Goal: Information Seeking & Learning: Learn about a topic

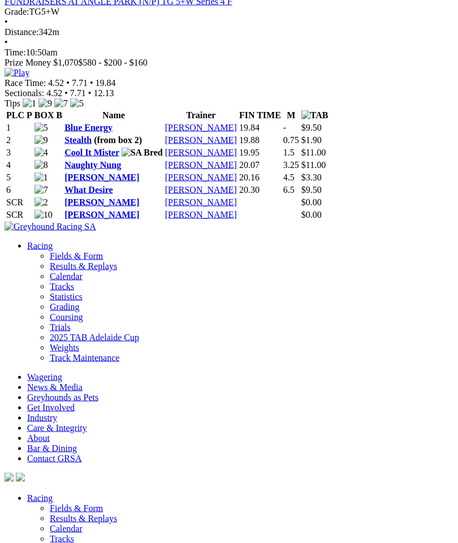
scroll to position [2707, 0]
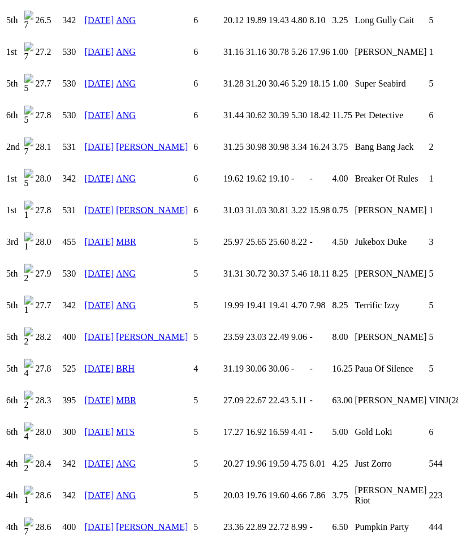
scroll to position [1311, 0]
